Goal: Task Accomplishment & Management: Use online tool/utility

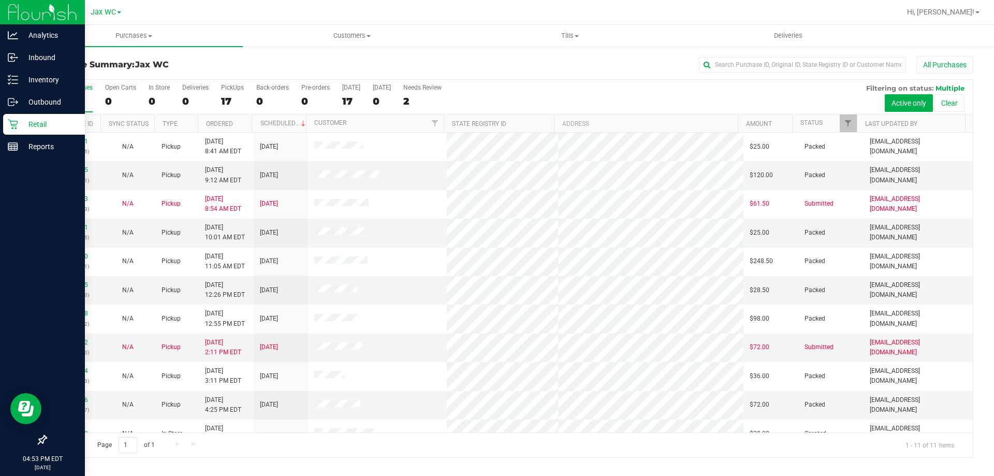
click at [23, 125] on p "Retail" at bounding box center [49, 124] width 62 height 12
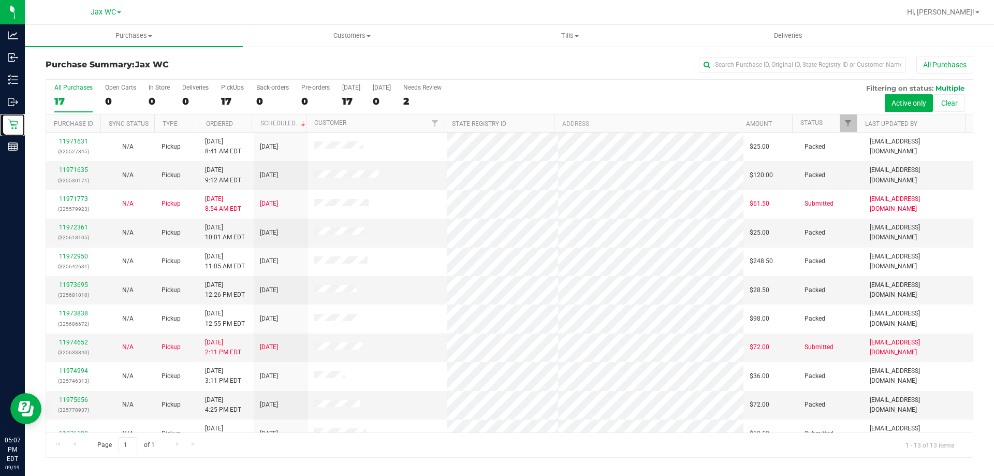
scroll to position [72, 0]
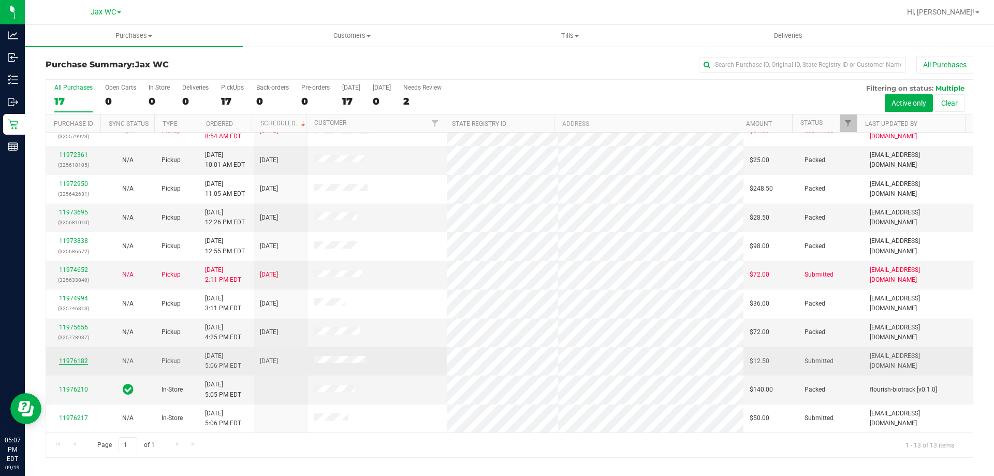
click at [76, 360] on link "11976182" at bounding box center [73, 360] width 29 height 7
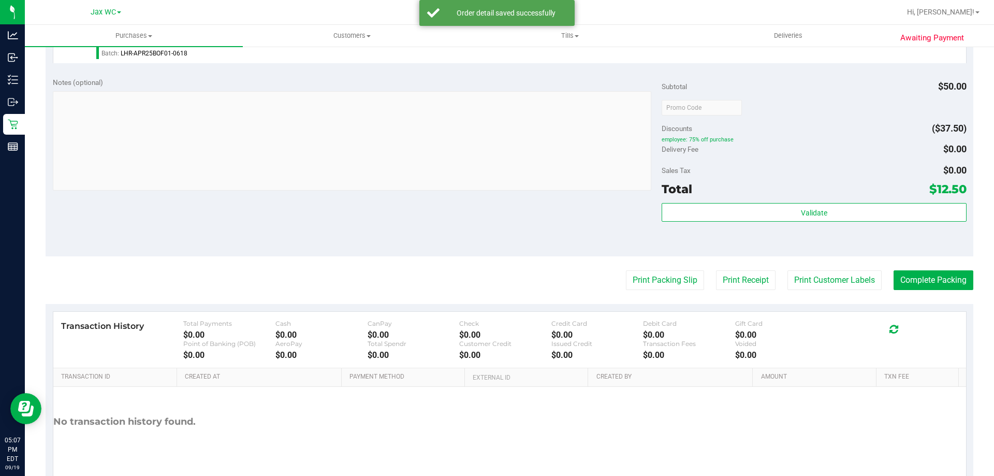
scroll to position [335, 0]
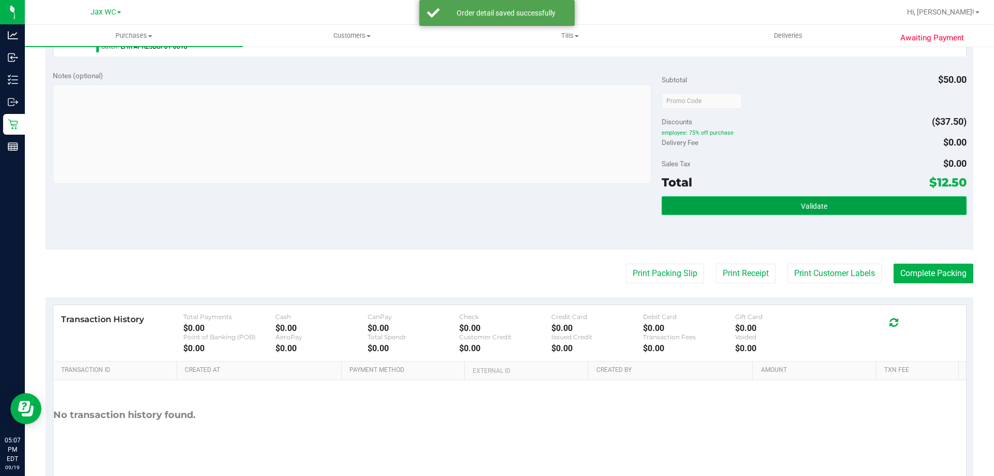
click at [835, 210] on button "Validate" at bounding box center [813, 205] width 304 height 19
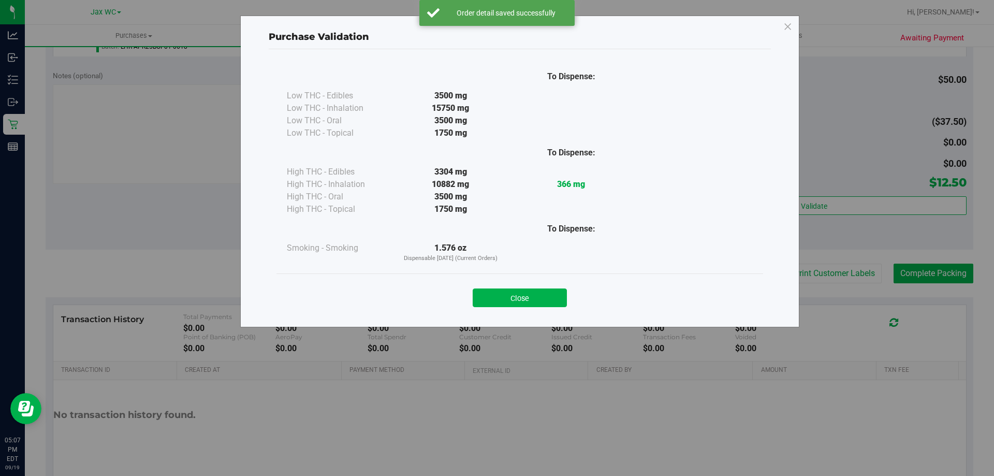
click at [823, 277] on div "Purchase Validation To Dispense: Low THC - Edibles 3500 mg" at bounding box center [500, 238] width 1001 height 476
click at [534, 298] on button "Close" at bounding box center [519, 297] width 94 height 19
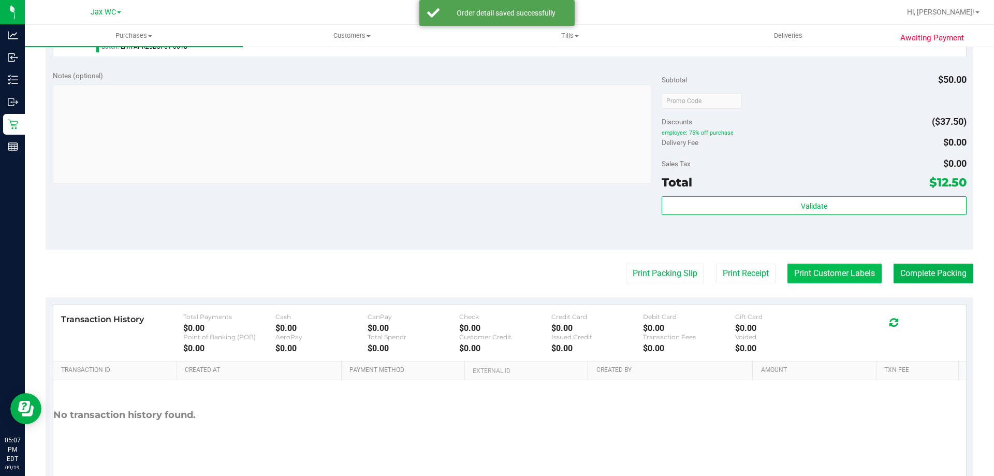
click at [827, 265] on button "Print Customer Labels" at bounding box center [834, 273] width 94 height 20
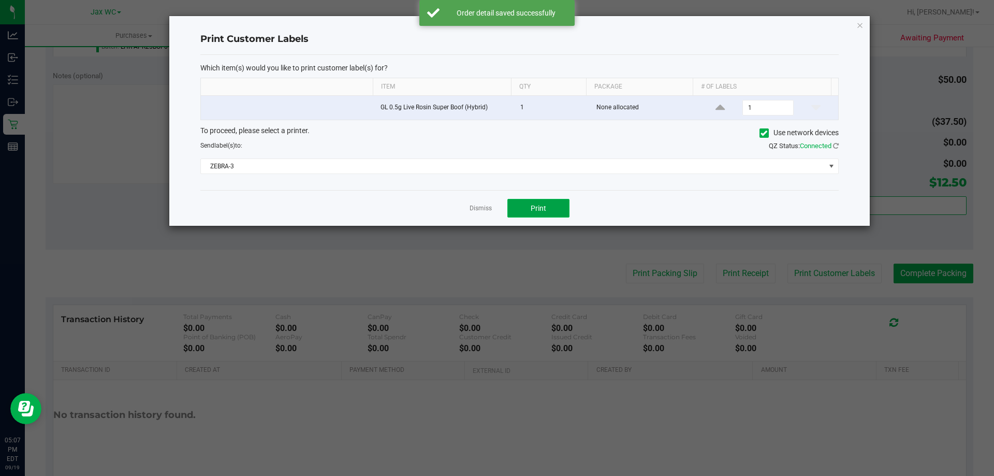
click at [542, 208] on span "Print" at bounding box center [538, 208] width 16 height 8
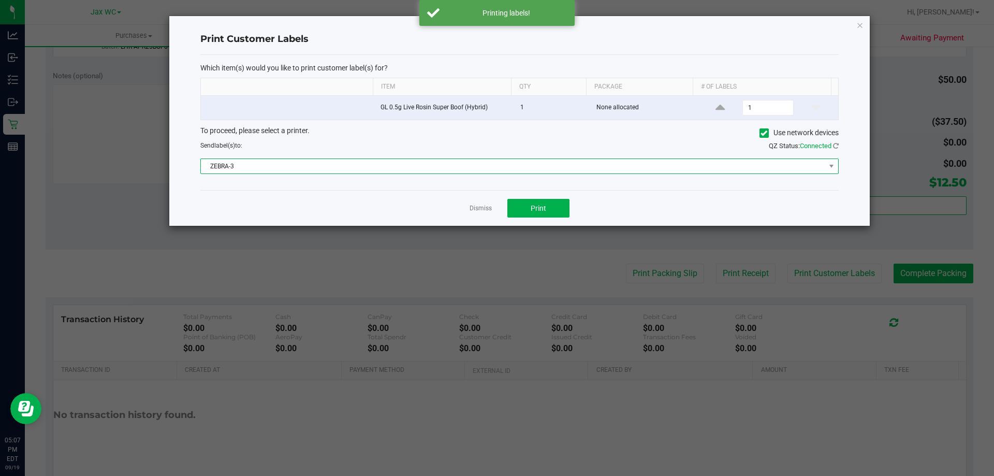
click at [389, 169] on span "ZEBRA-3" at bounding box center [513, 166] width 624 height 14
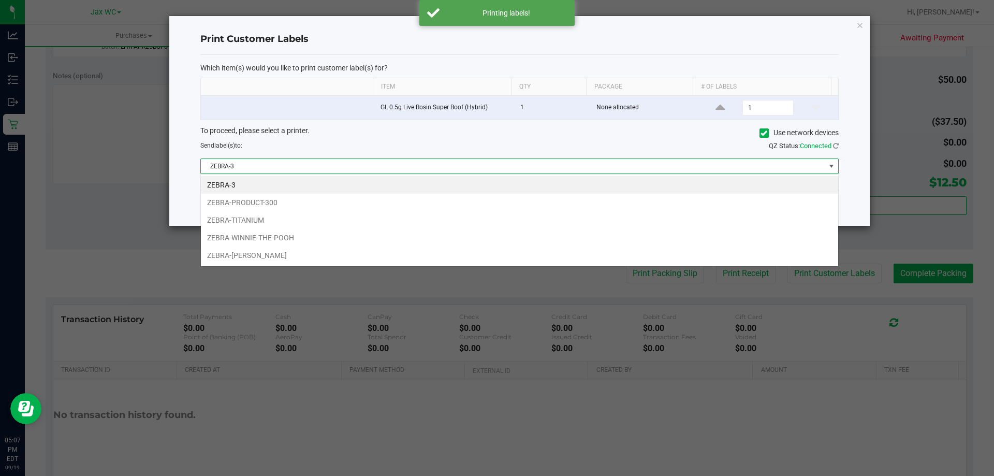
scroll to position [16, 638]
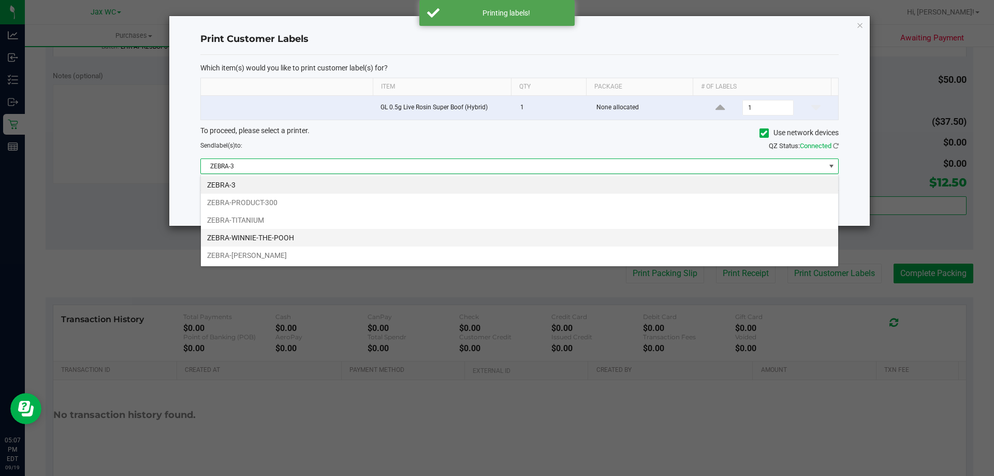
click at [285, 235] on li "ZEBRA-WINNIE-THE-POOH" at bounding box center [519, 238] width 637 height 18
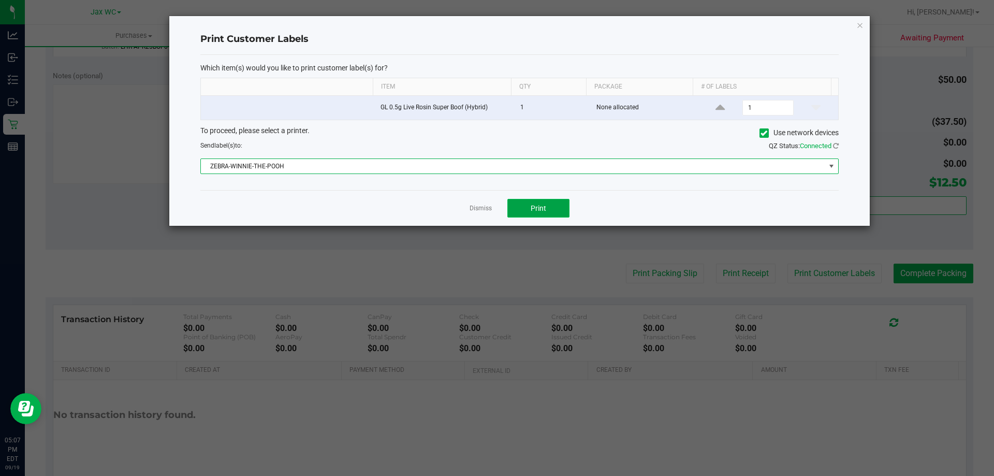
click at [551, 206] on button "Print" at bounding box center [538, 208] width 62 height 19
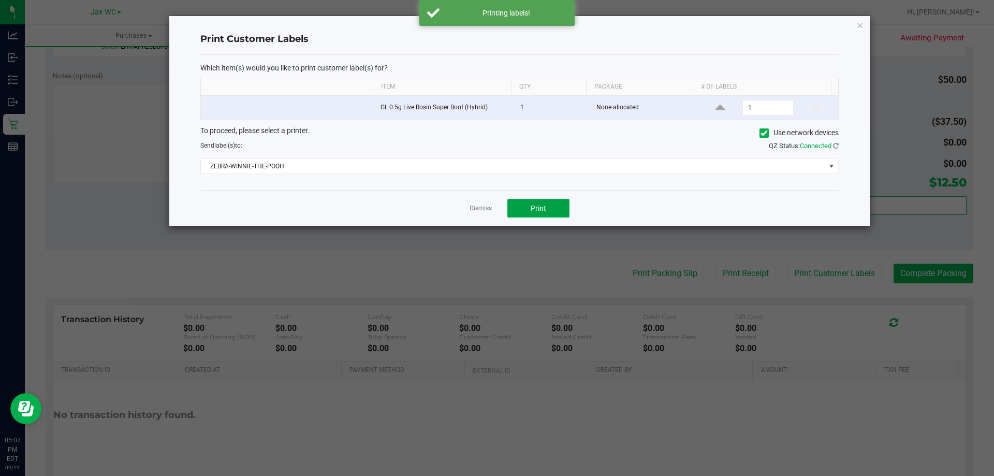
click at [543, 212] on span "Print" at bounding box center [538, 208] width 16 height 8
click at [553, 206] on button "Print" at bounding box center [538, 208] width 62 height 19
click at [479, 208] on link "Dismiss" at bounding box center [480, 208] width 22 height 9
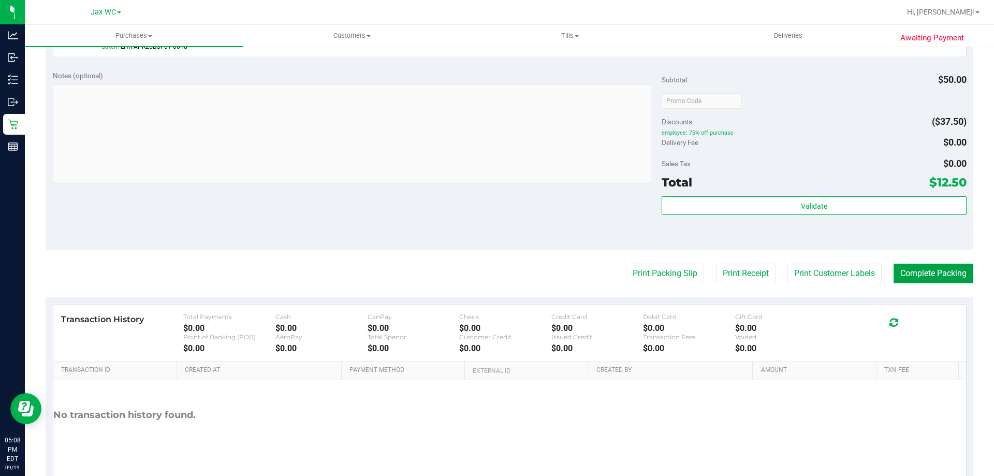
click at [931, 266] on button "Complete Packing" at bounding box center [933, 273] width 80 height 20
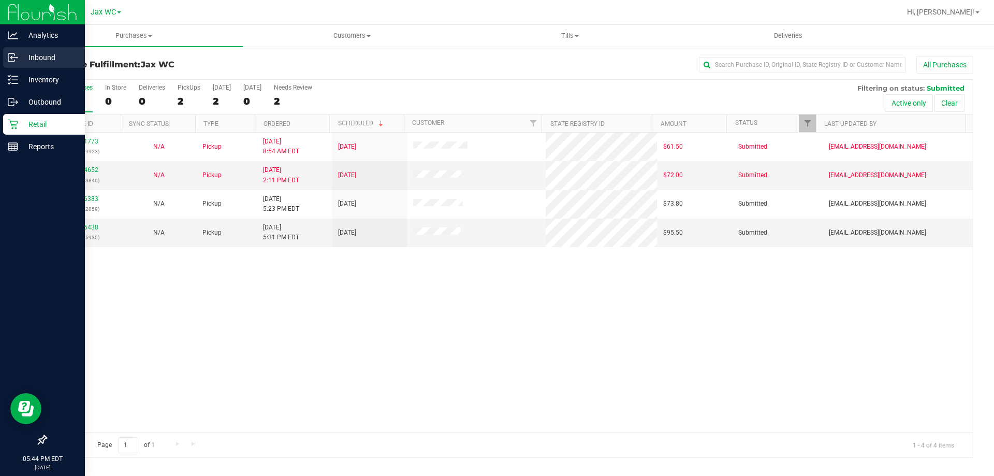
click at [11, 58] on icon at bounding box center [11, 58] width 2 height 2
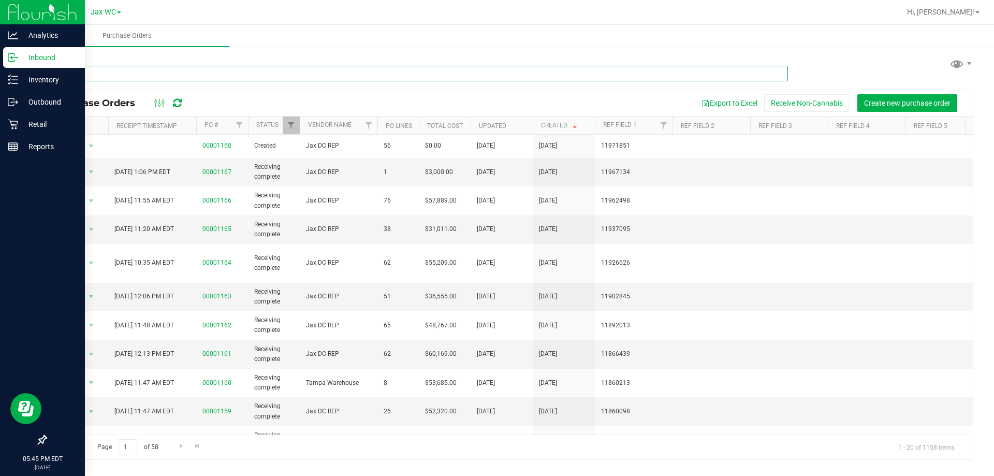
click at [203, 73] on input "text" at bounding box center [417, 74] width 742 height 16
drag, startPoint x: 516, startPoint y: 91, endPoint x: 497, endPoint y: 90, distance: 18.7
click at [510, 91] on div "Purchase Orders Export to Excel Receive Non-Cannabis Create new purchase order …" at bounding box center [509, 275] width 927 height 370
click at [406, 77] on input "text" at bounding box center [417, 74] width 742 height 16
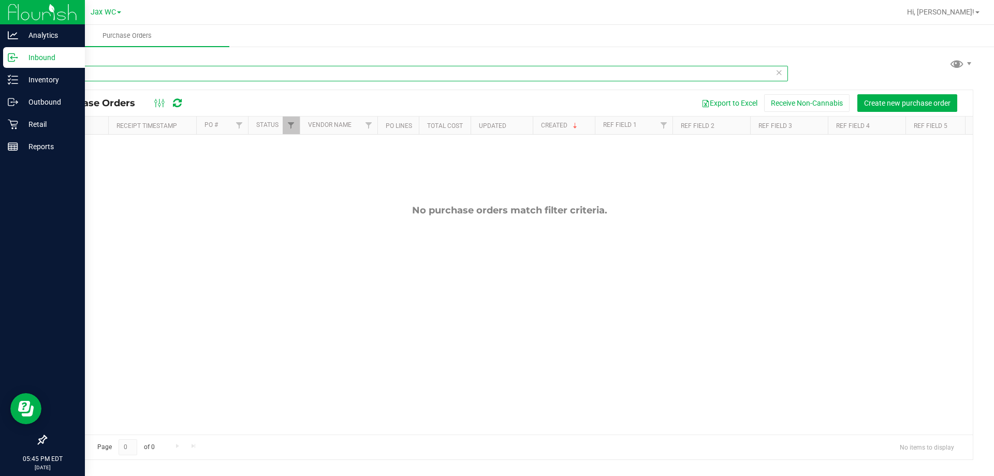
click at [301, 73] on input "pbs" at bounding box center [417, 74] width 742 height 16
type input "p"
type input "srh"
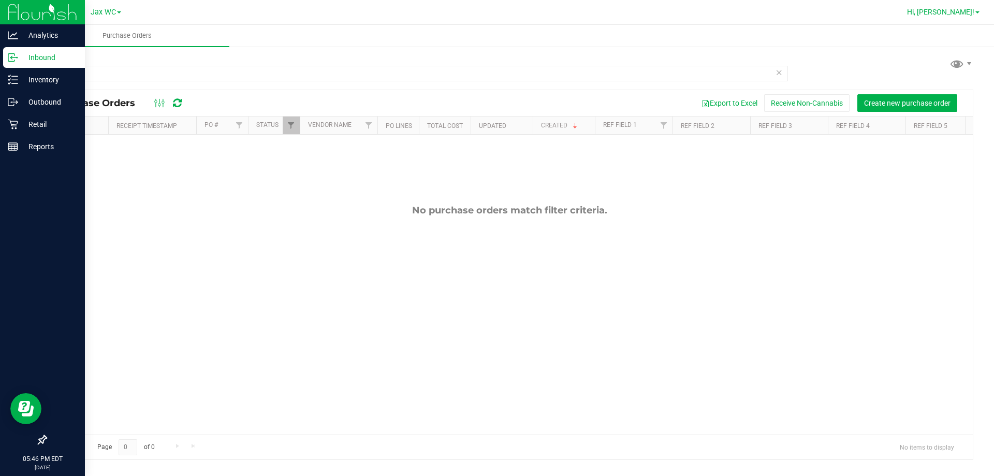
click at [965, 11] on span "Hi, [PERSON_NAME]!" at bounding box center [940, 12] width 67 height 8
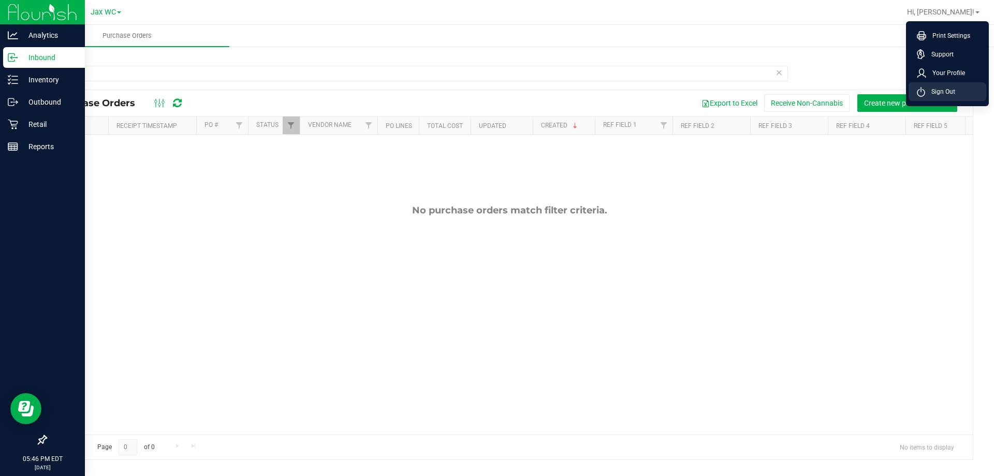
click at [931, 85] on li "Sign Out" at bounding box center [947, 91] width 78 height 19
